Goal: Information Seeking & Learning: Find specific page/section

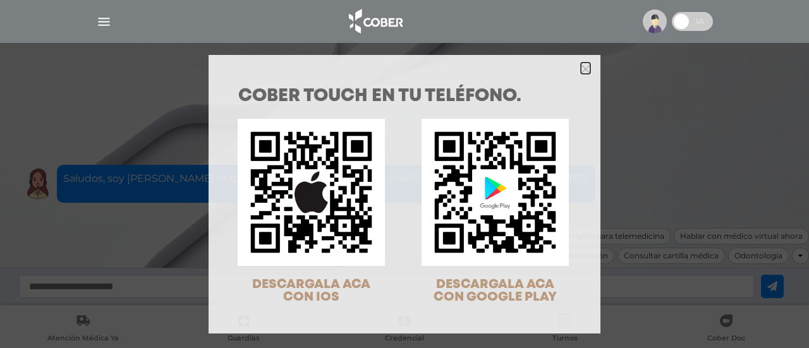
click at [581, 71] on icon "Close" at bounding box center [585, 68] width 9 height 9
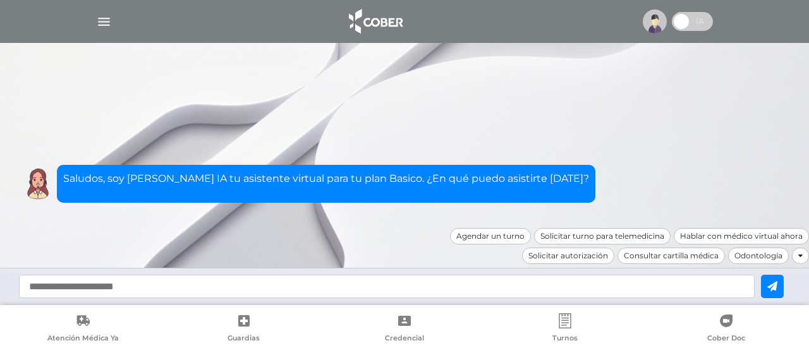
click at [104, 23] on img "button" at bounding box center [104, 22] width 16 height 16
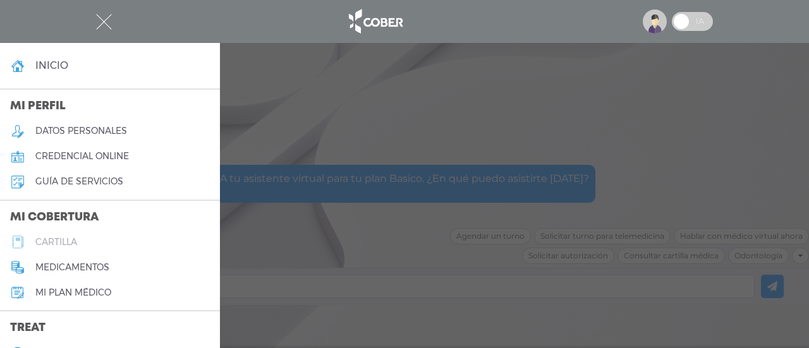
click at [99, 240] on link "cartilla" at bounding box center [110, 241] width 220 height 25
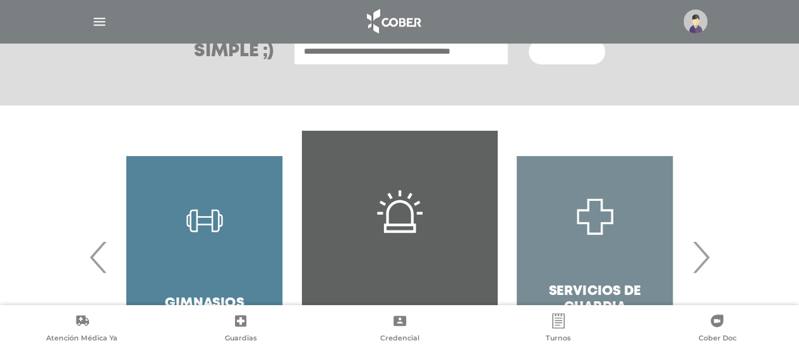
scroll to position [253, 0]
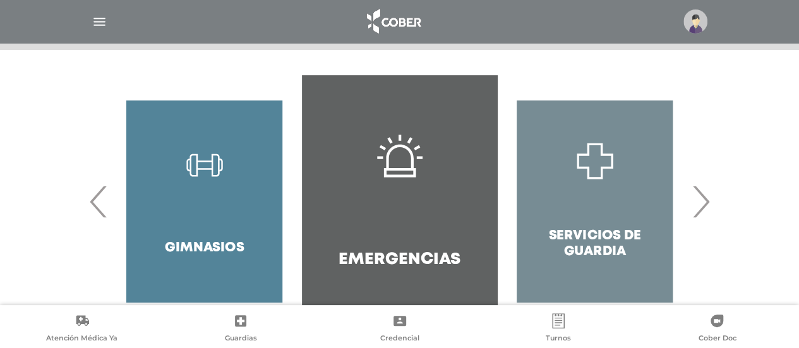
click at [605, 189] on div "Servicios de Guardia" at bounding box center [594, 201] width 195 height 253
click at [699, 205] on span "›" at bounding box center [701, 201] width 25 height 68
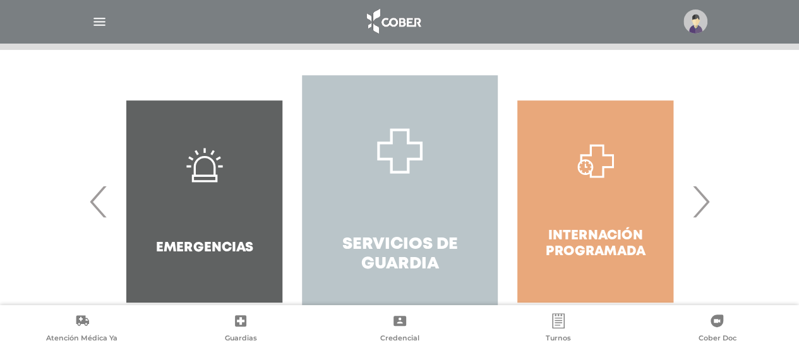
click at [404, 182] on link "Servicios de Guardia" at bounding box center [399, 201] width 195 height 253
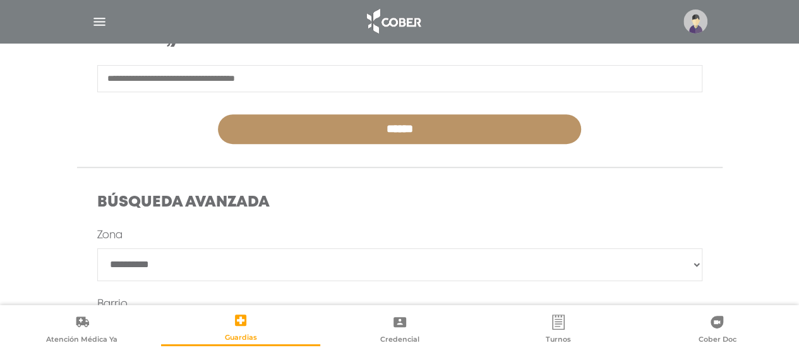
scroll to position [379, 0]
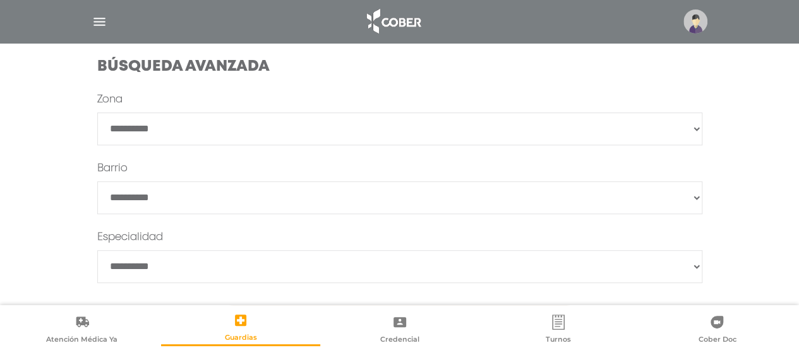
click at [322, 122] on select "**********" at bounding box center [399, 128] width 605 height 33
select select "****"
click at [97, 112] on select "**********" at bounding box center [399, 128] width 605 height 33
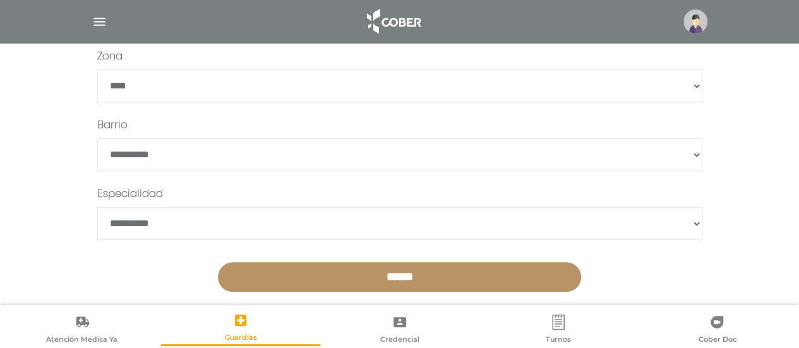
scroll to position [440, 0]
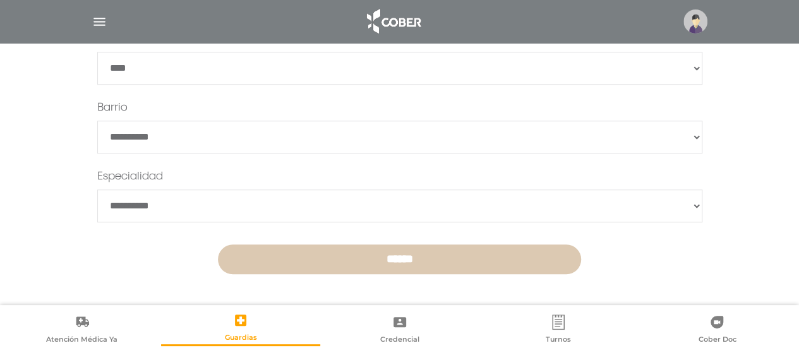
click at [399, 255] on input "******" at bounding box center [399, 259] width 363 height 30
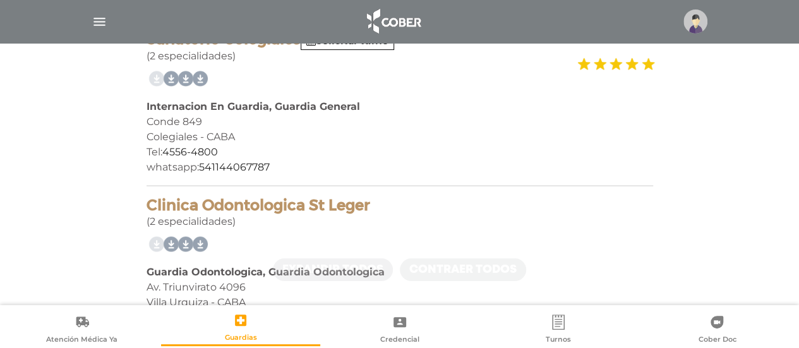
scroll to position [233, 0]
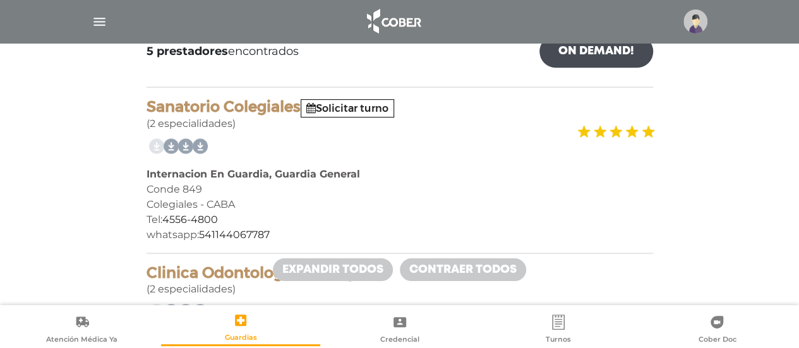
click at [200, 144] on link at bounding box center [198, 146] width 20 height 20
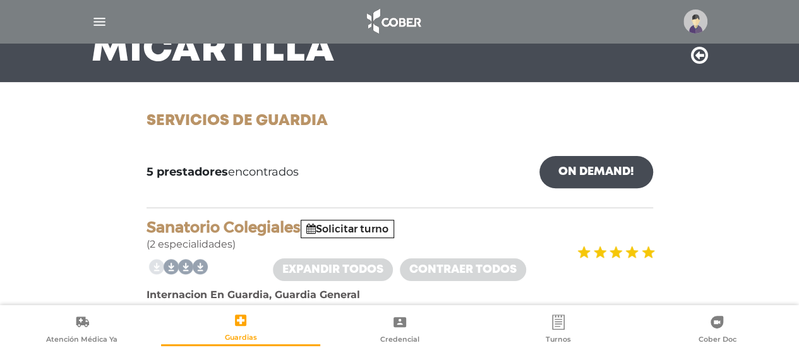
scroll to position [0, 0]
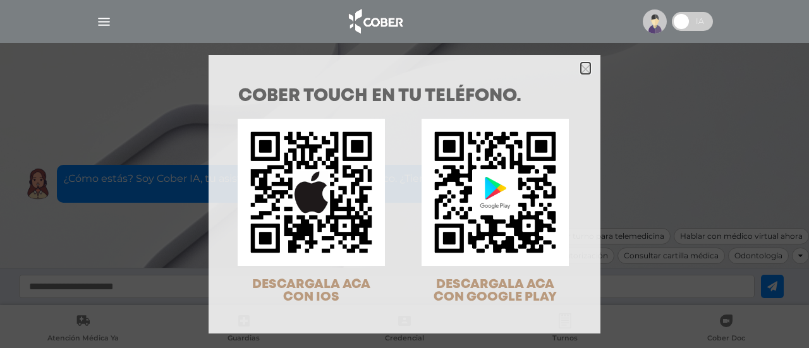
click at [581, 64] on icon "Close" at bounding box center [585, 68] width 9 height 9
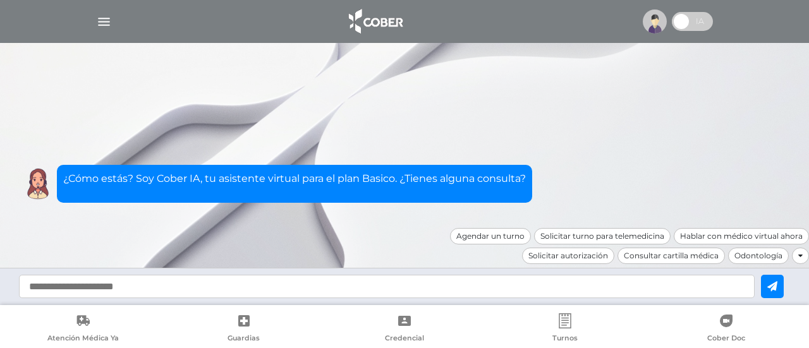
click at [105, 21] on img "button" at bounding box center [104, 22] width 16 height 16
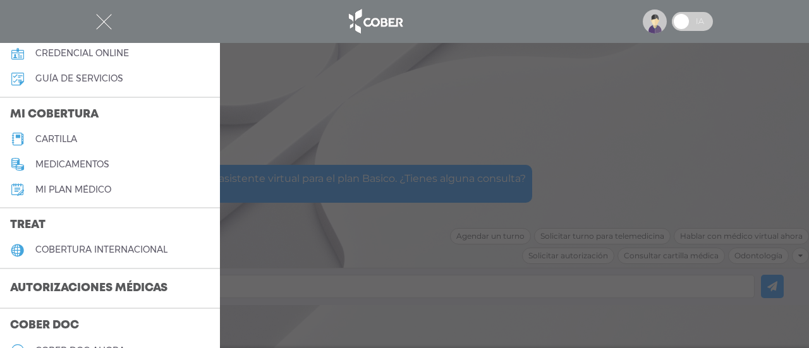
scroll to position [190, 0]
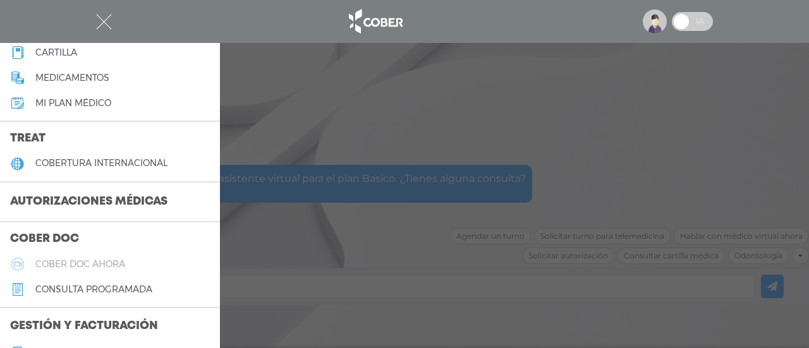
click at [116, 263] on h5 "Cober doc ahora" at bounding box center [80, 264] width 90 height 11
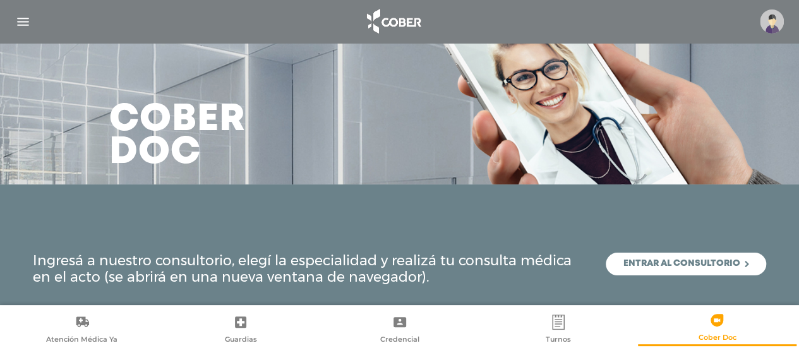
scroll to position [16, 0]
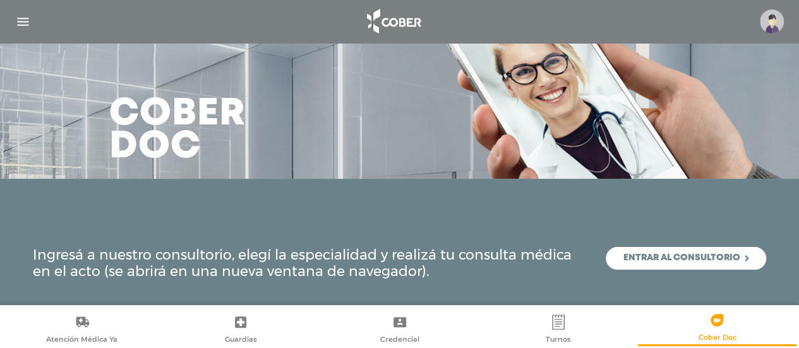
click at [656, 259] on link "Entrar al consultorio" at bounding box center [686, 258] width 160 height 23
